Goal: Information Seeking & Learning: Learn about a topic

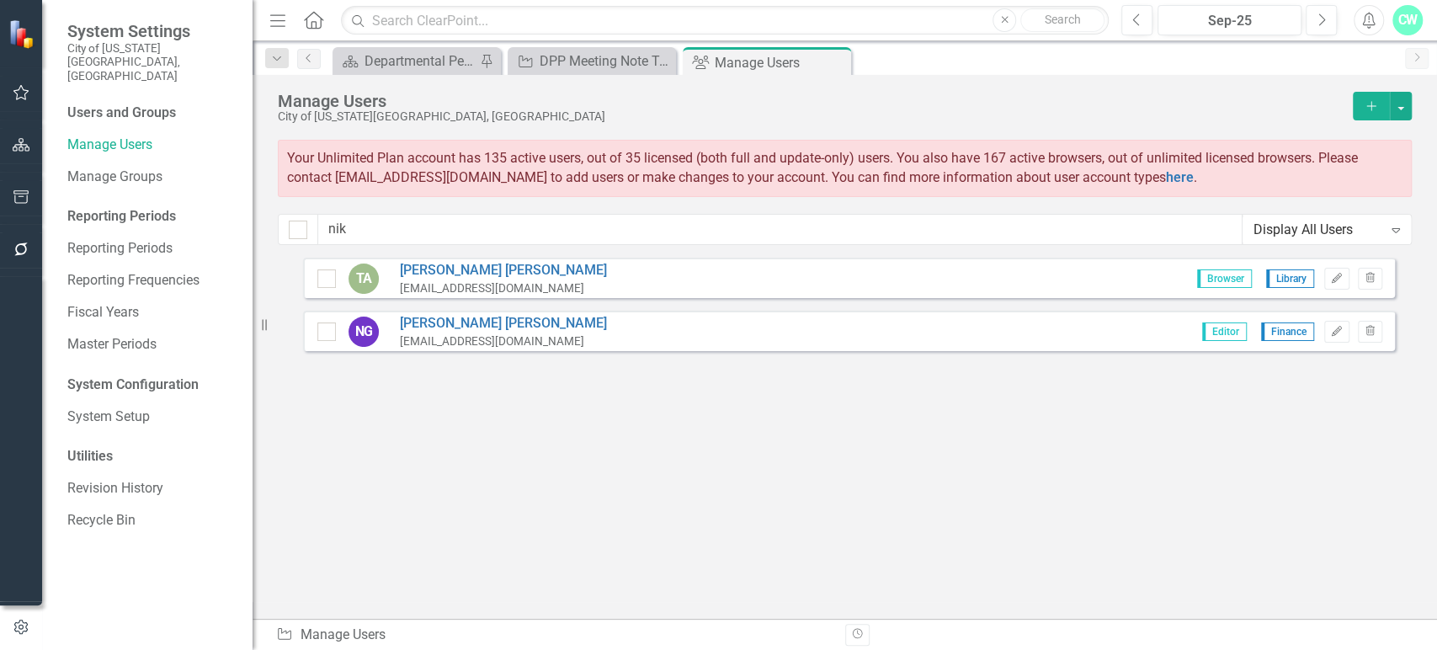
click at [361, 75] on div "Manage Users City of [US_STATE][GEOGRAPHIC_DATA], [GEOGRAPHIC_DATA] Add Your Un…" at bounding box center [844, 166] width 1184 height 183
click at [388, 57] on div "Departmental Performance Plans" at bounding box center [419, 60] width 111 height 21
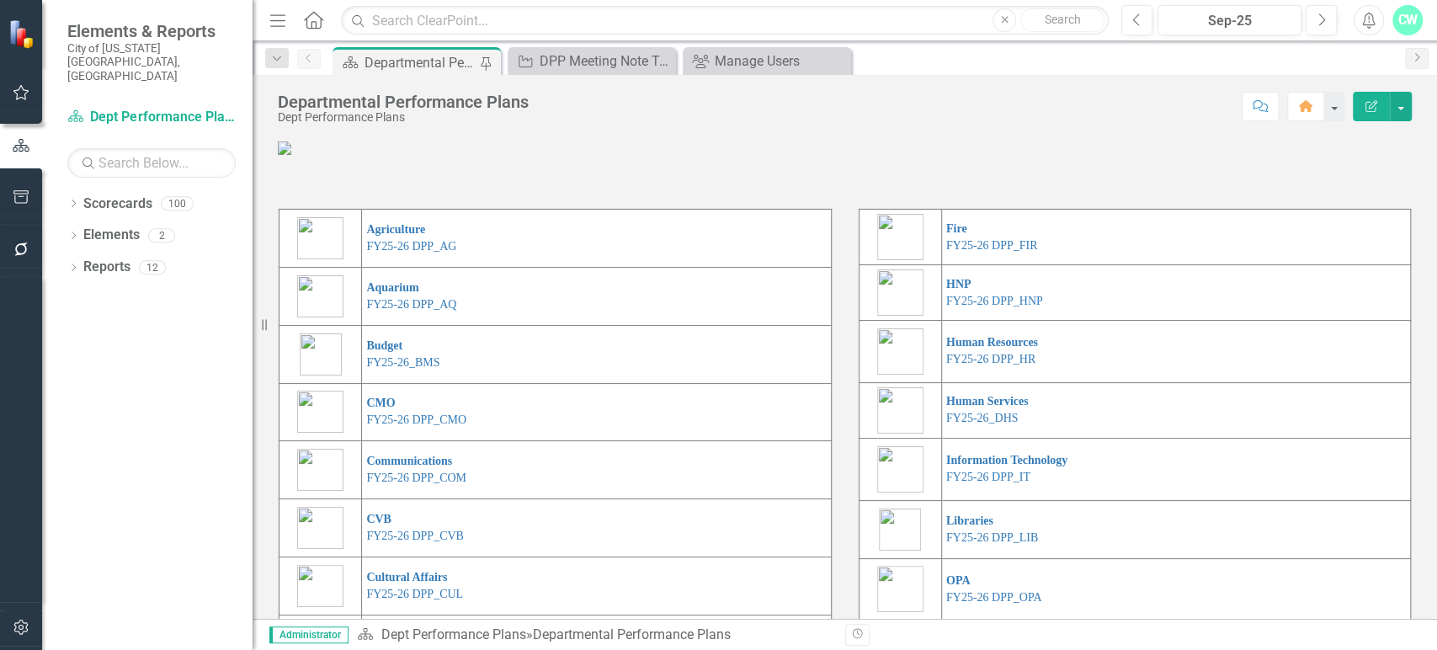
click at [203, 462] on div "Dropdown Scorecards 100 FY24 City Highlights FY25 City Highlights FY24 Budget I…" at bounding box center [147, 420] width 210 height 460
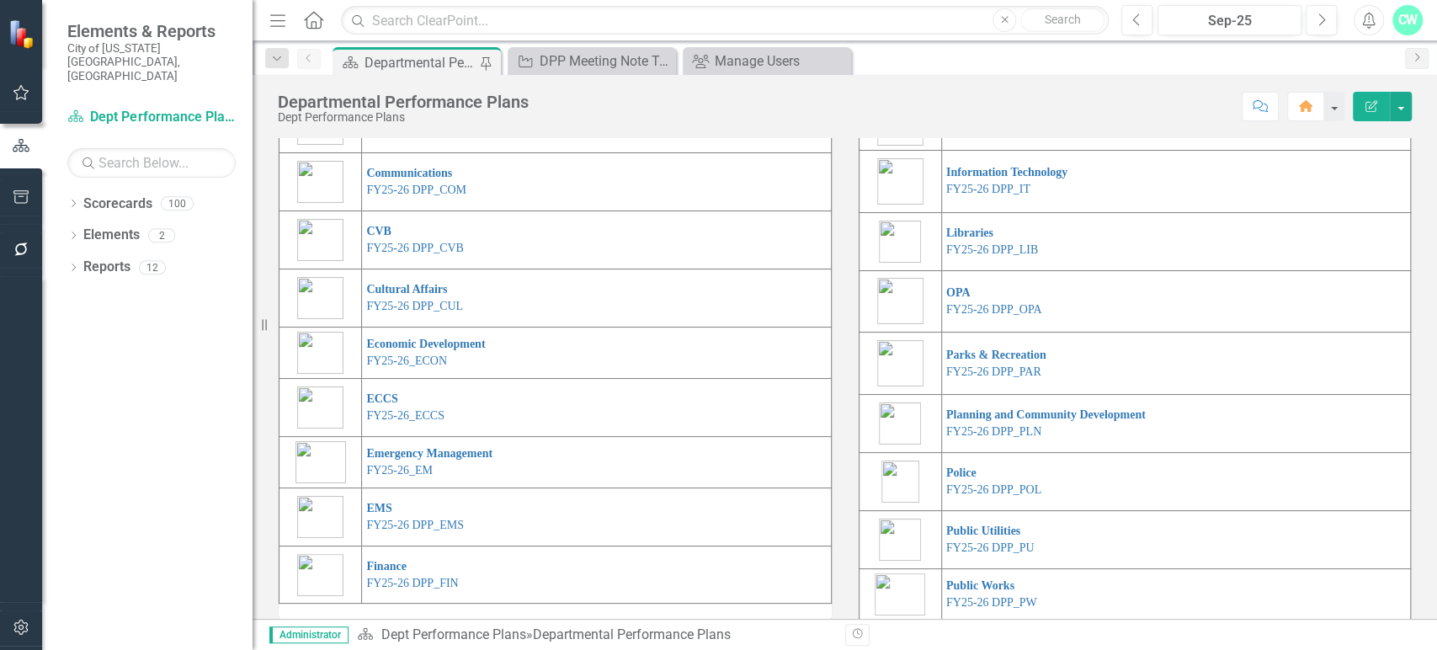
scroll to position [401, 0]
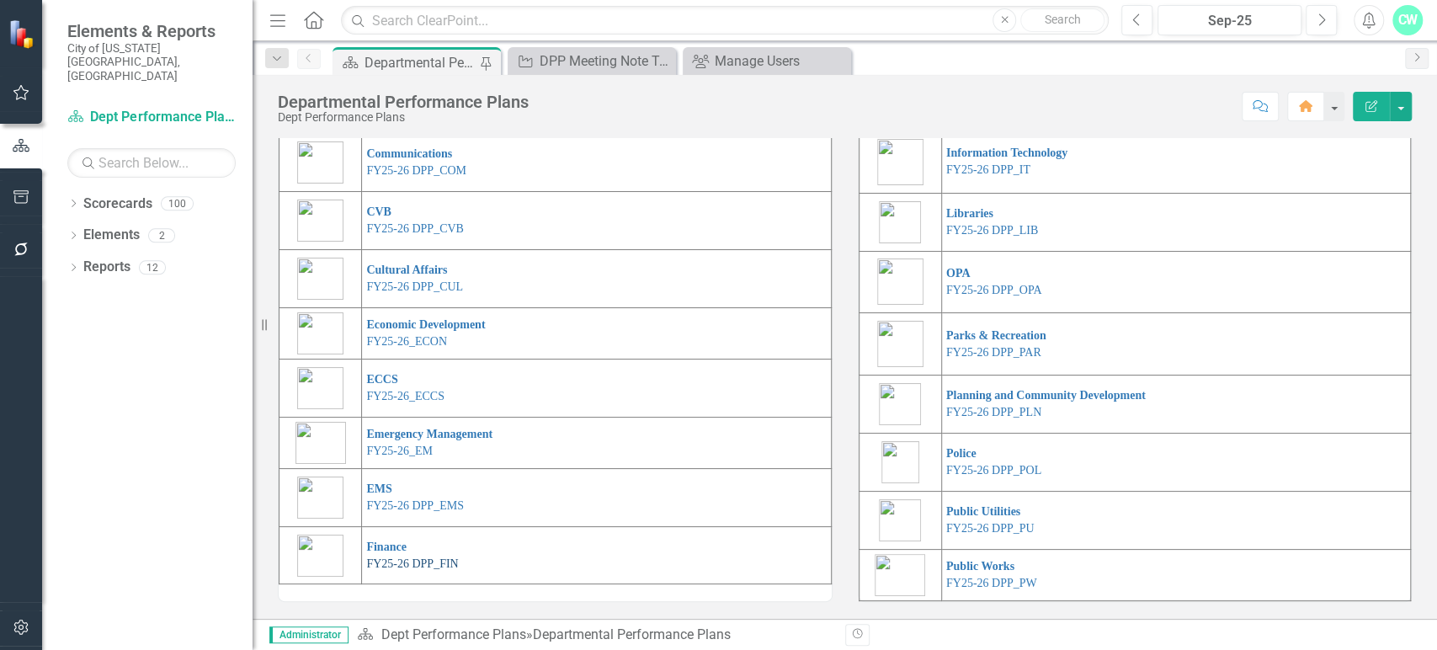
click at [407, 562] on link "FY25-26 DPP_FIN" at bounding box center [412, 563] width 92 height 13
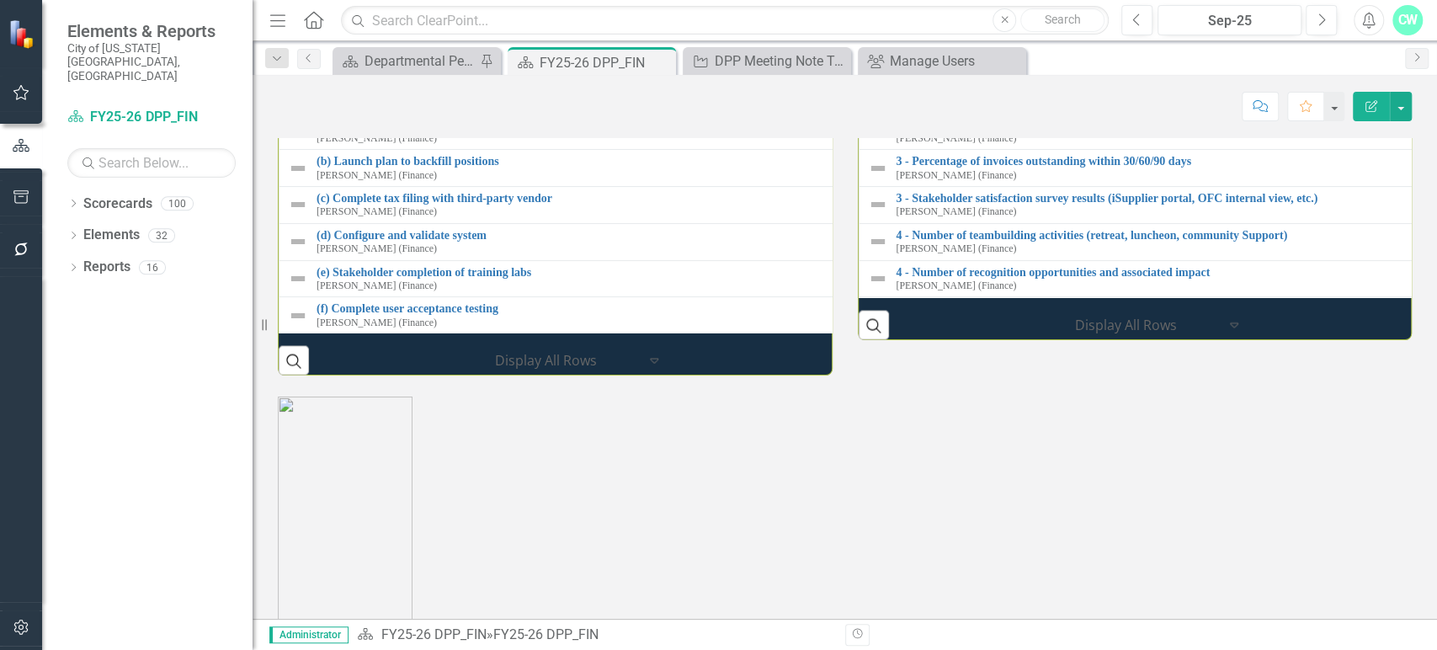
scroll to position [2125, 0]
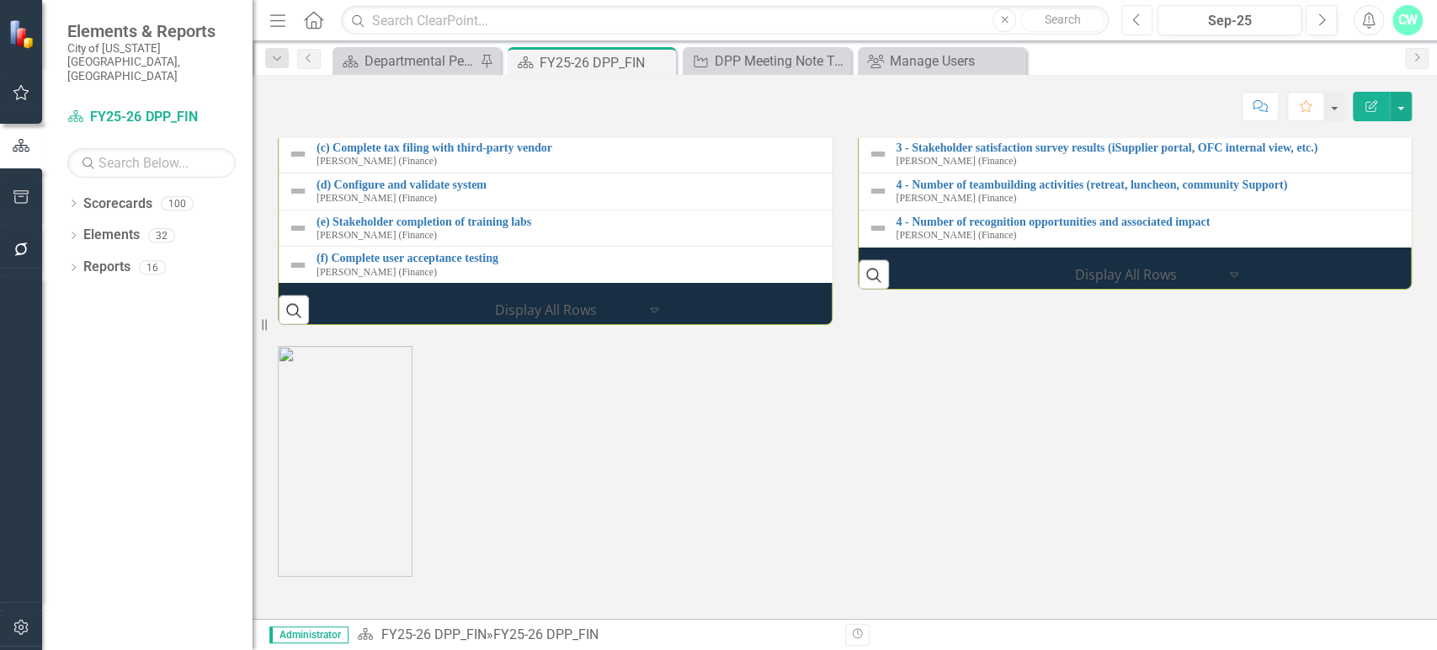
click at [1138, 22] on icon "Previous" at bounding box center [1136, 20] width 9 height 15
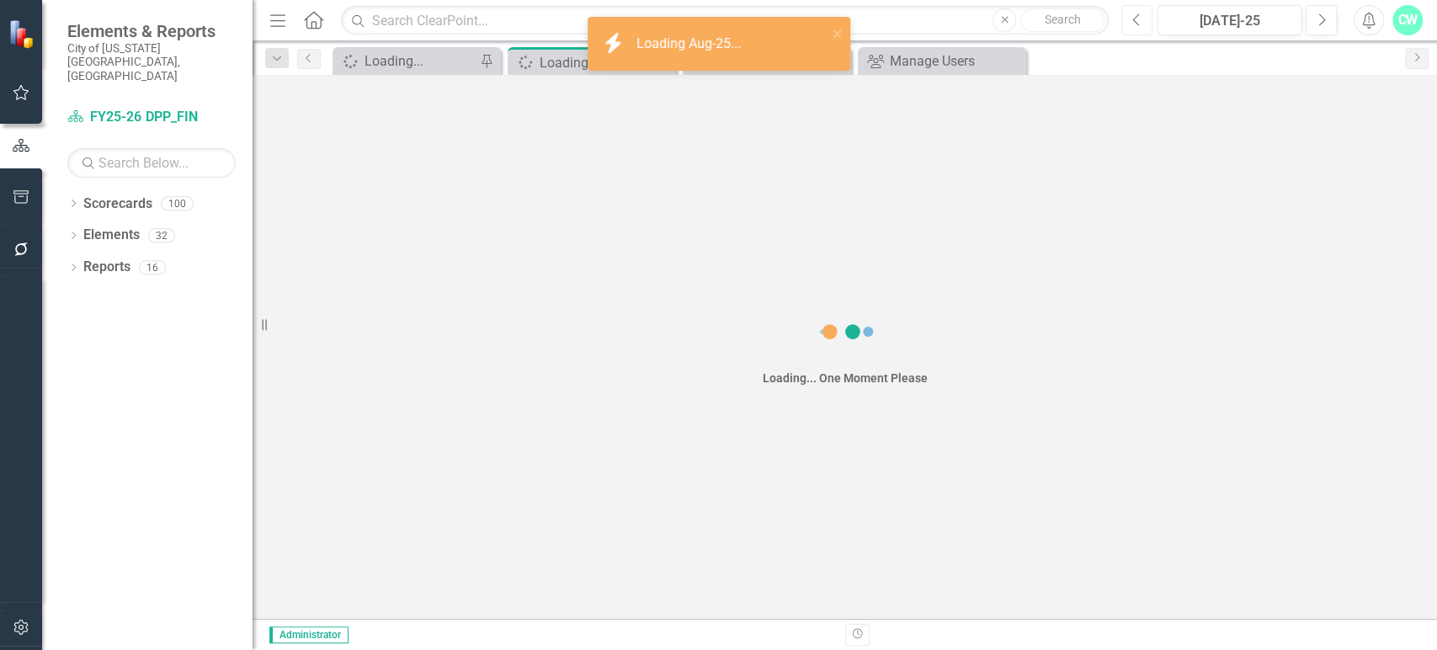
click at [1138, 22] on icon "Previous" at bounding box center [1136, 20] width 9 height 15
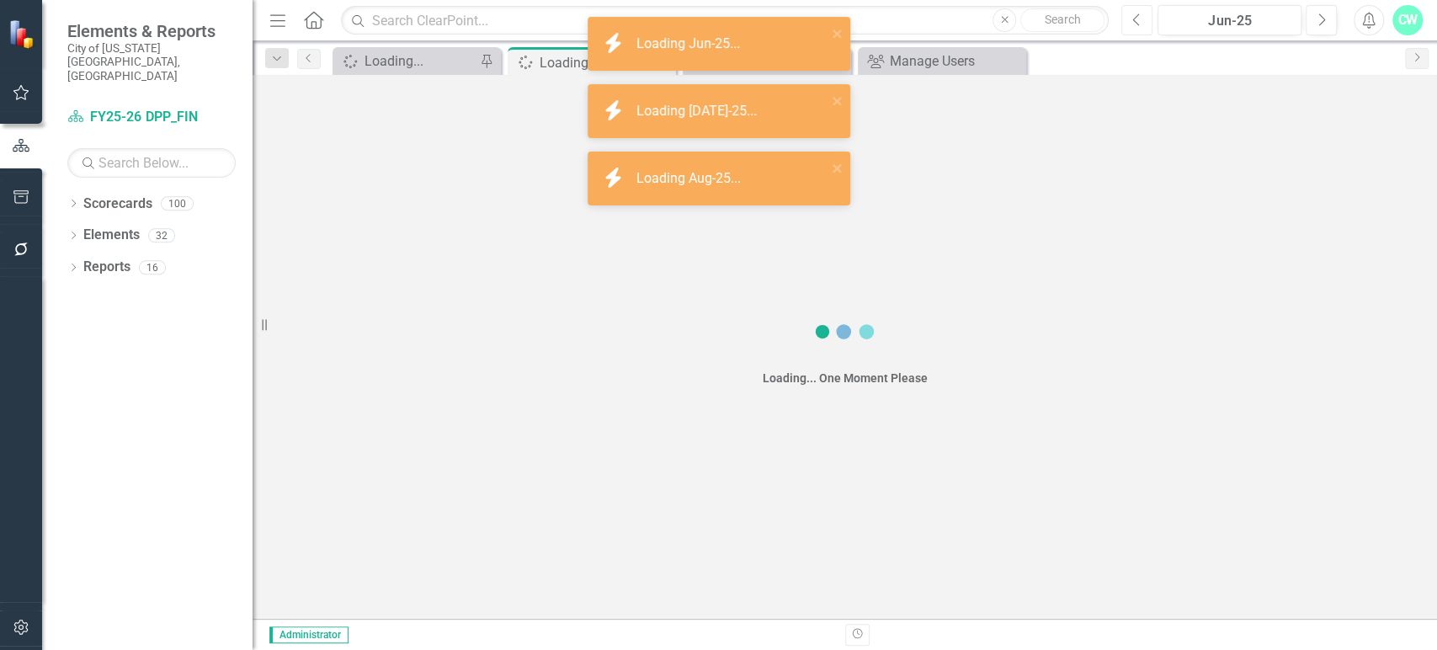
click at [1138, 22] on icon "Previous" at bounding box center [1136, 20] width 9 height 15
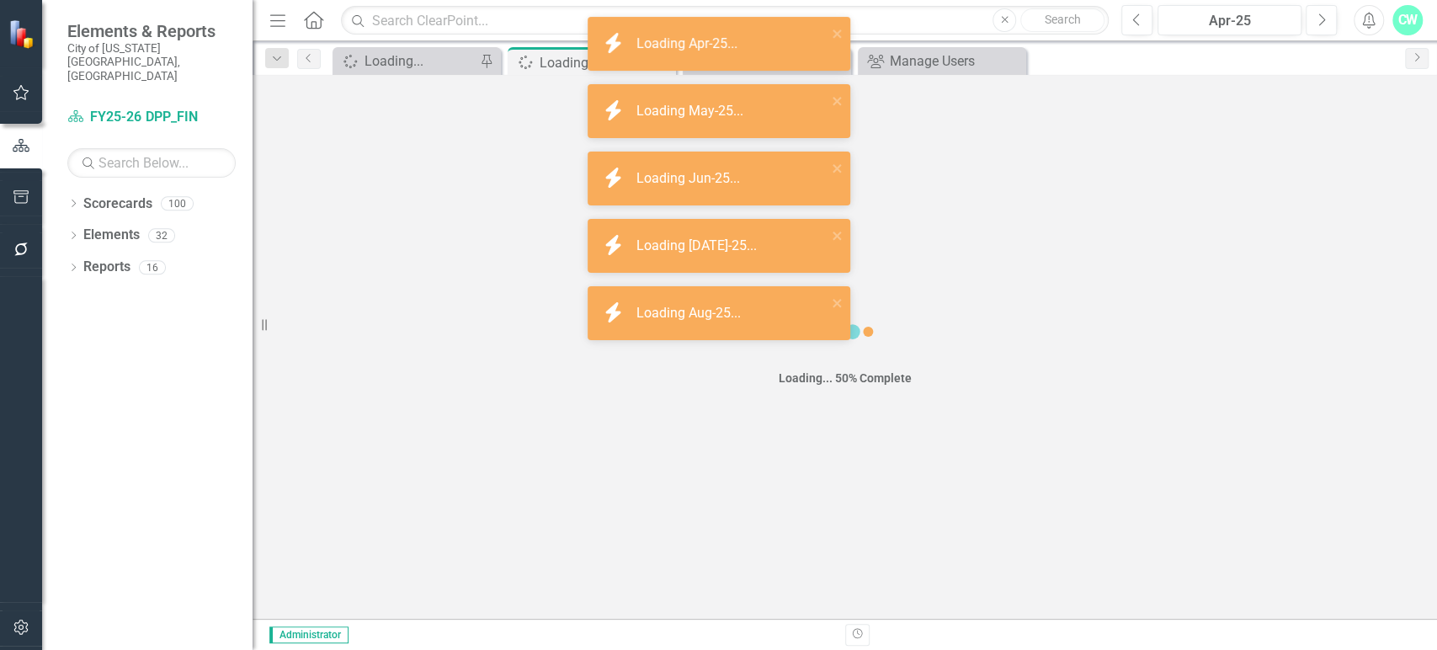
click at [1303, 26] on div "Previous Apr-25 Next" at bounding box center [1233, 20] width 224 height 30
click at [1314, 23] on button "Next" at bounding box center [1320, 20] width 31 height 30
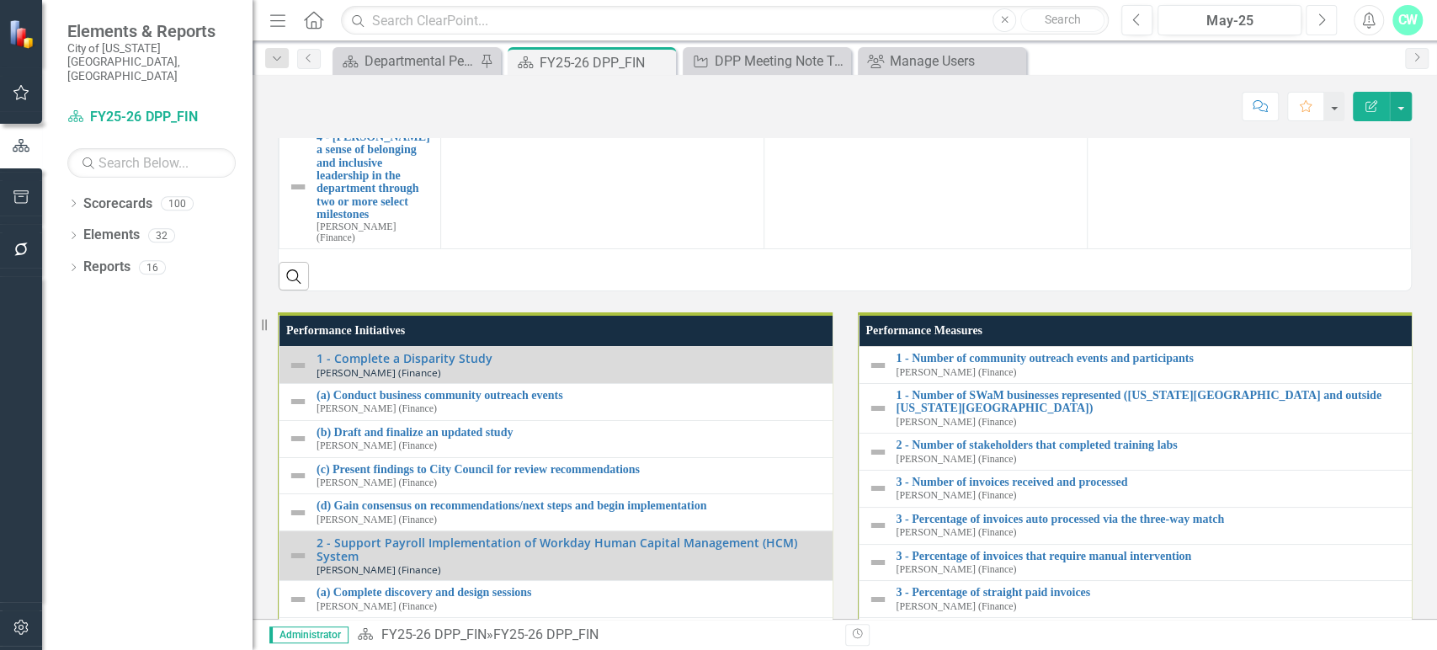
scroll to position [1584, 0]
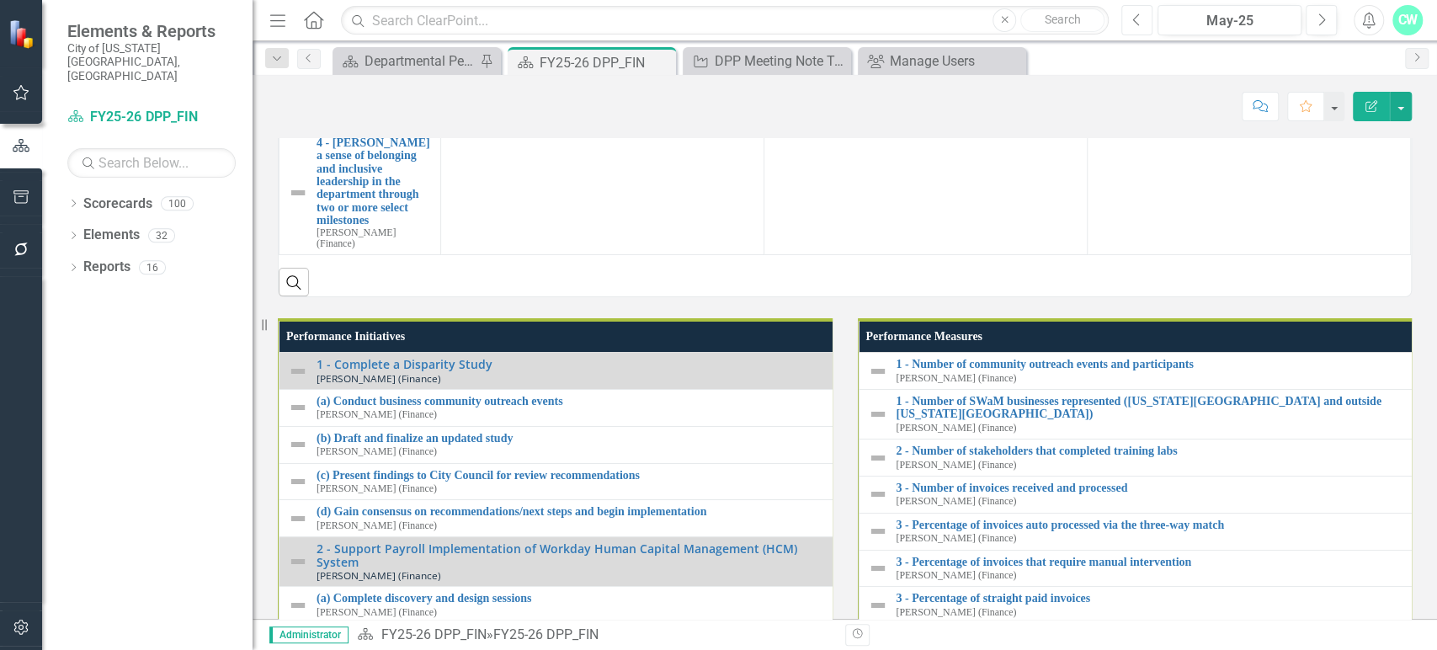
click at [1138, 13] on icon "Previous" at bounding box center [1136, 20] width 9 height 15
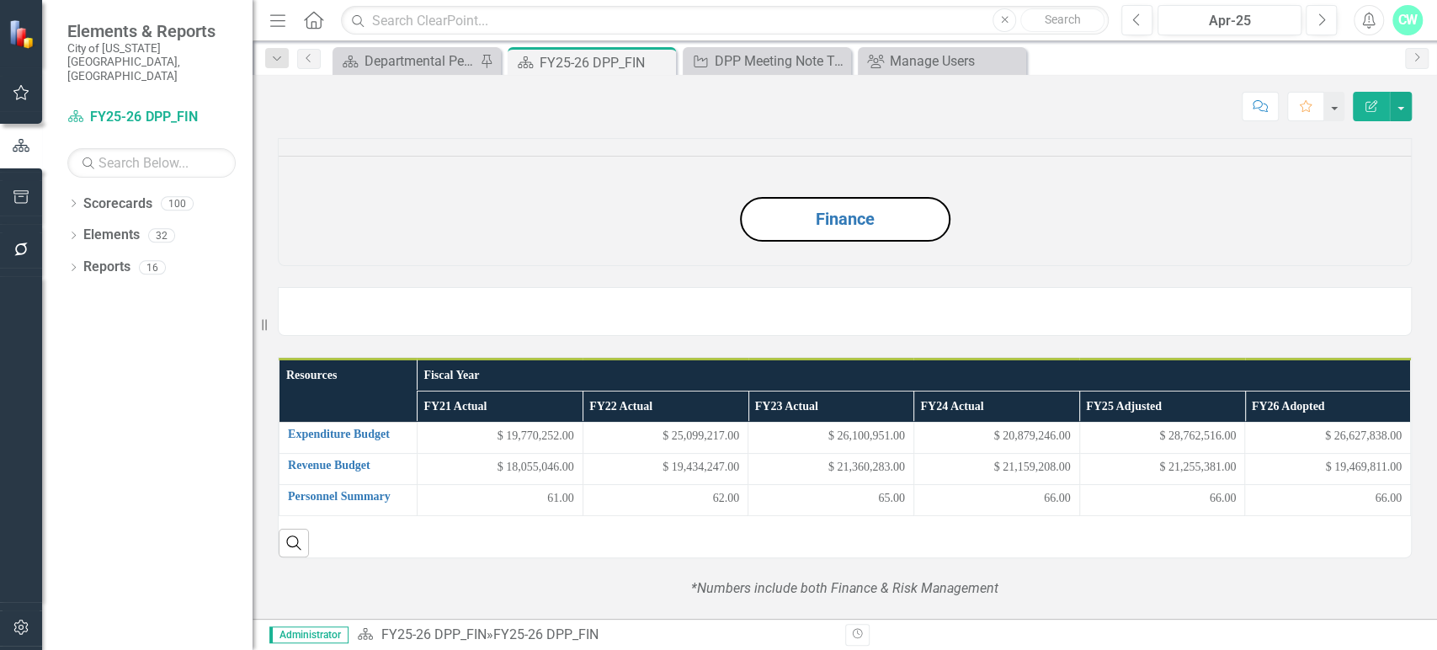
click at [1403, 210] on div "Finance" at bounding box center [844, 191] width 1159 height 149
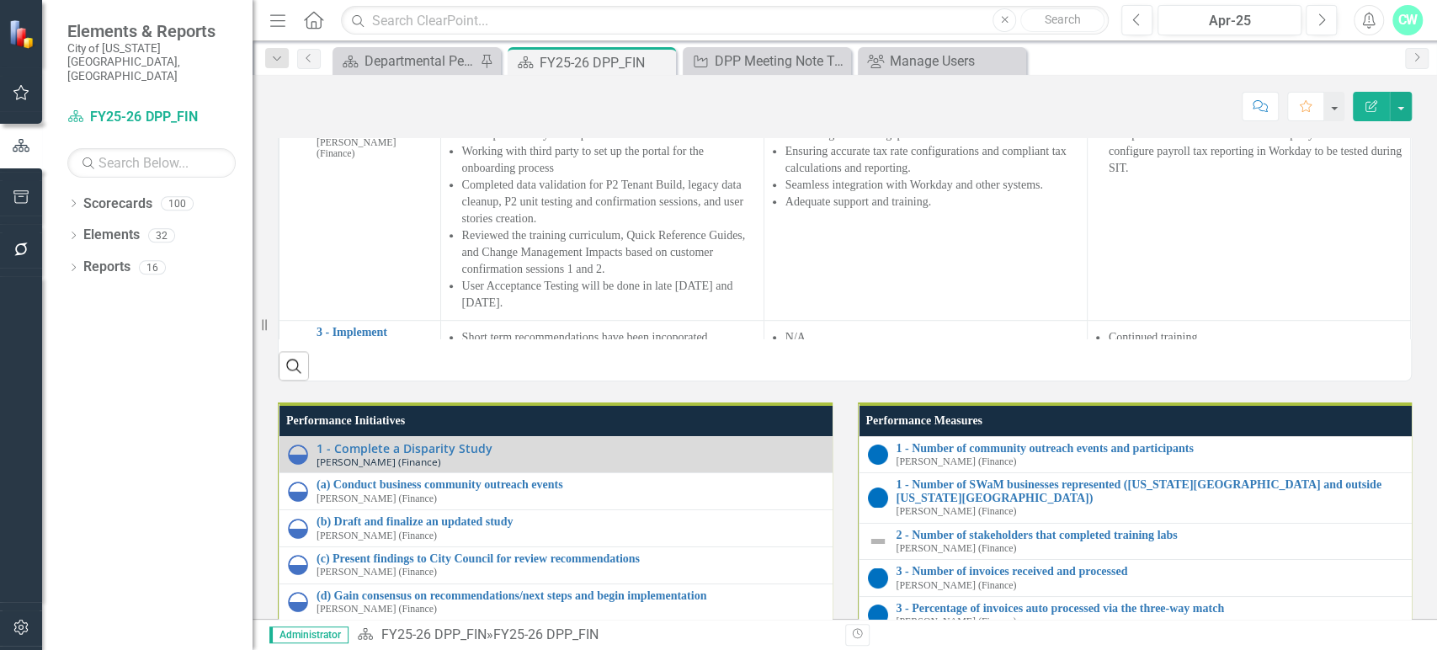
scroll to position [902, 0]
